Goal: Task Accomplishment & Management: Manage account settings

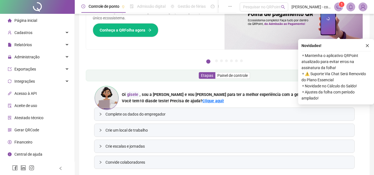
scroll to position [61, 0]
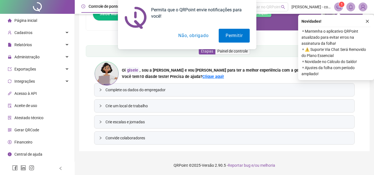
click at [198, 34] on button "Não, obrigado" at bounding box center [193, 36] width 44 height 14
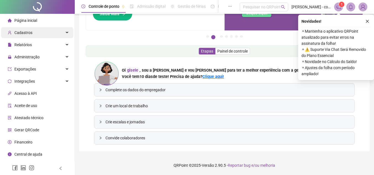
click at [19, 32] on span "Cadastros" at bounding box center [23, 32] width 18 height 4
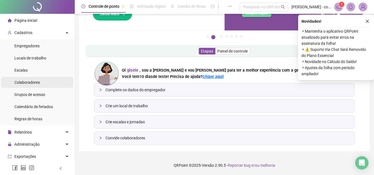
click at [50, 81] on li "Colaboradores" at bounding box center [37, 82] width 72 height 11
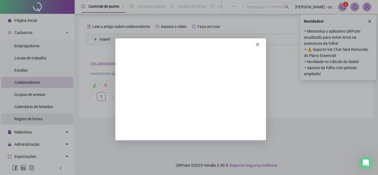
click at [28, 120] on div "Product tour overlay" at bounding box center [189, 87] width 378 height 175
click at [257, 43] on icon "Fechar" at bounding box center [257, 43] width 3 height 3
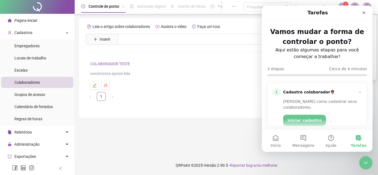
scroll to position [47, 0]
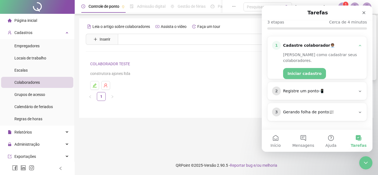
click at [237, 69] on div "COLABORADOR TESTE construtora ajones ltda" at bounding box center [226, 69] width 272 height 16
click at [312, 92] on div "Registre um ponto📲" at bounding box center [319, 92] width 72 height 6
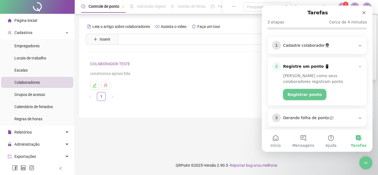
click at [312, 92] on button "Registrar ponto" at bounding box center [304, 94] width 43 height 11
click at [295, 97] on button "Registrar ponto" at bounding box center [304, 94] width 43 height 11
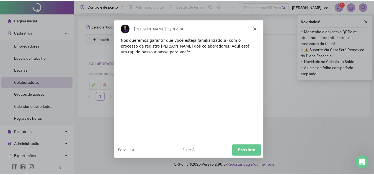
scroll to position [0, 0]
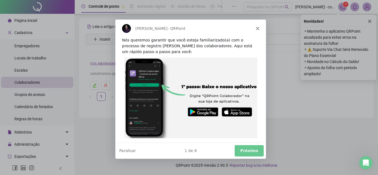
click at [257, 27] on polygon "Fechar" at bounding box center [257, 28] width 3 height 3
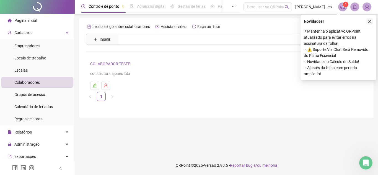
click at [372, 20] on button "button" at bounding box center [369, 21] width 7 height 7
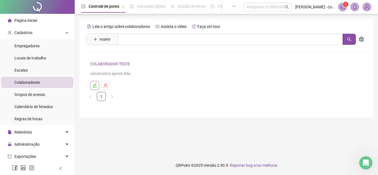
click at [97, 87] on button "button" at bounding box center [94, 85] width 9 height 9
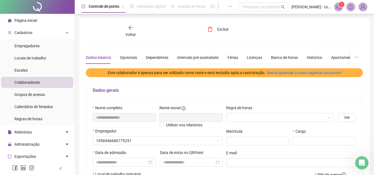
type input "**********"
click at [130, 58] on div "Opcionais" at bounding box center [128, 58] width 17 height 6
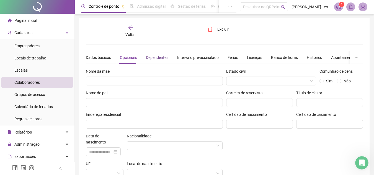
click at [158, 56] on div "Dependentes" at bounding box center [157, 58] width 22 height 6
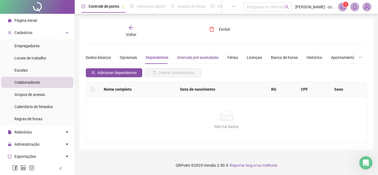
click at [203, 59] on div "Intervalo pré-assinalado" at bounding box center [198, 58] width 42 height 6
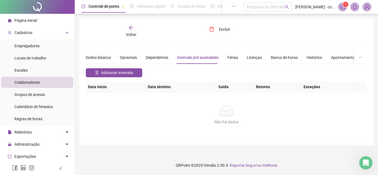
click at [106, 94] on div "Não há dados Não há dados" at bounding box center [226, 115] width 281 height 46
click at [87, 46] on div "**********" at bounding box center [226, 82] width 281 height 114
drag, startPoint x: 98, startPoint y: 53, endPoint x: 98, endPoint y: 57, distance: 3.6
click at [98, 56] on div "Dados básicos" at bounding box center [98, 57] width 25 height 13
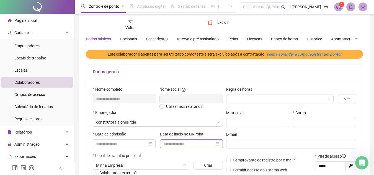
scroll to position [37, 0]
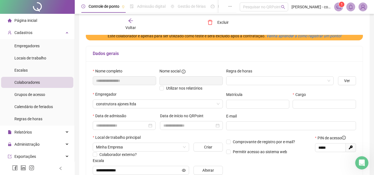
click at [200, 71] on div "Nome social" at bounding box center [190, 72] width 63 height 8
click at [283, 86] on div "Regra de horas" at bounding box center [280, 79] width 112 height 22
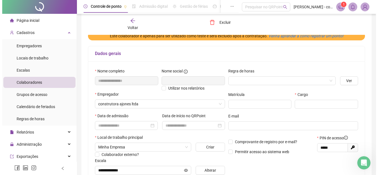
scroll to position [0, 0]
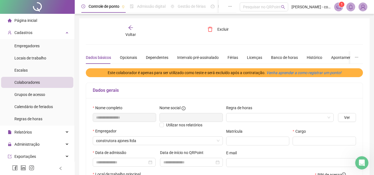
click at [133, 31] on div "Voltar" at bounding box center [130, 31] width 43 height 13
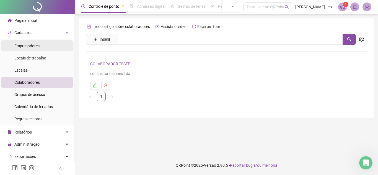
click at [27, 47] on span "Empregadores" at bounding box center [26, 46] width 25 height 4
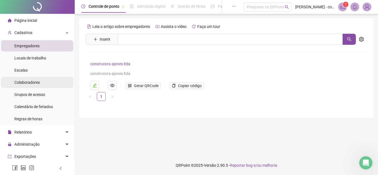
click at [41, 81] on li "Colaboradores" at bounding box center [37, 82] width 72 height 11
